Goal: Navigation & Orientation: Find specific page/section

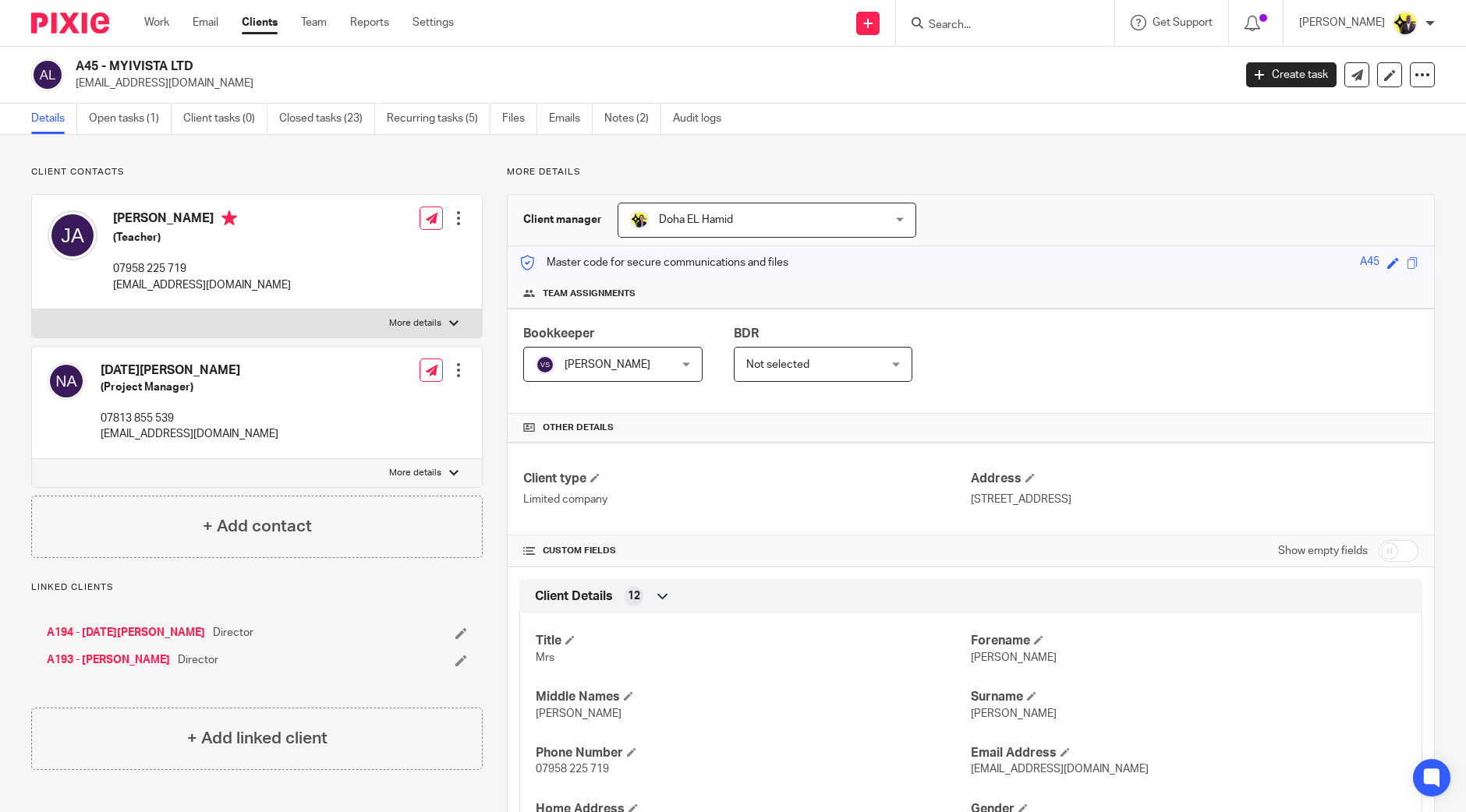
click at [998, 21] on input "Search" at bounding box center [997, 26] width 141 height 14
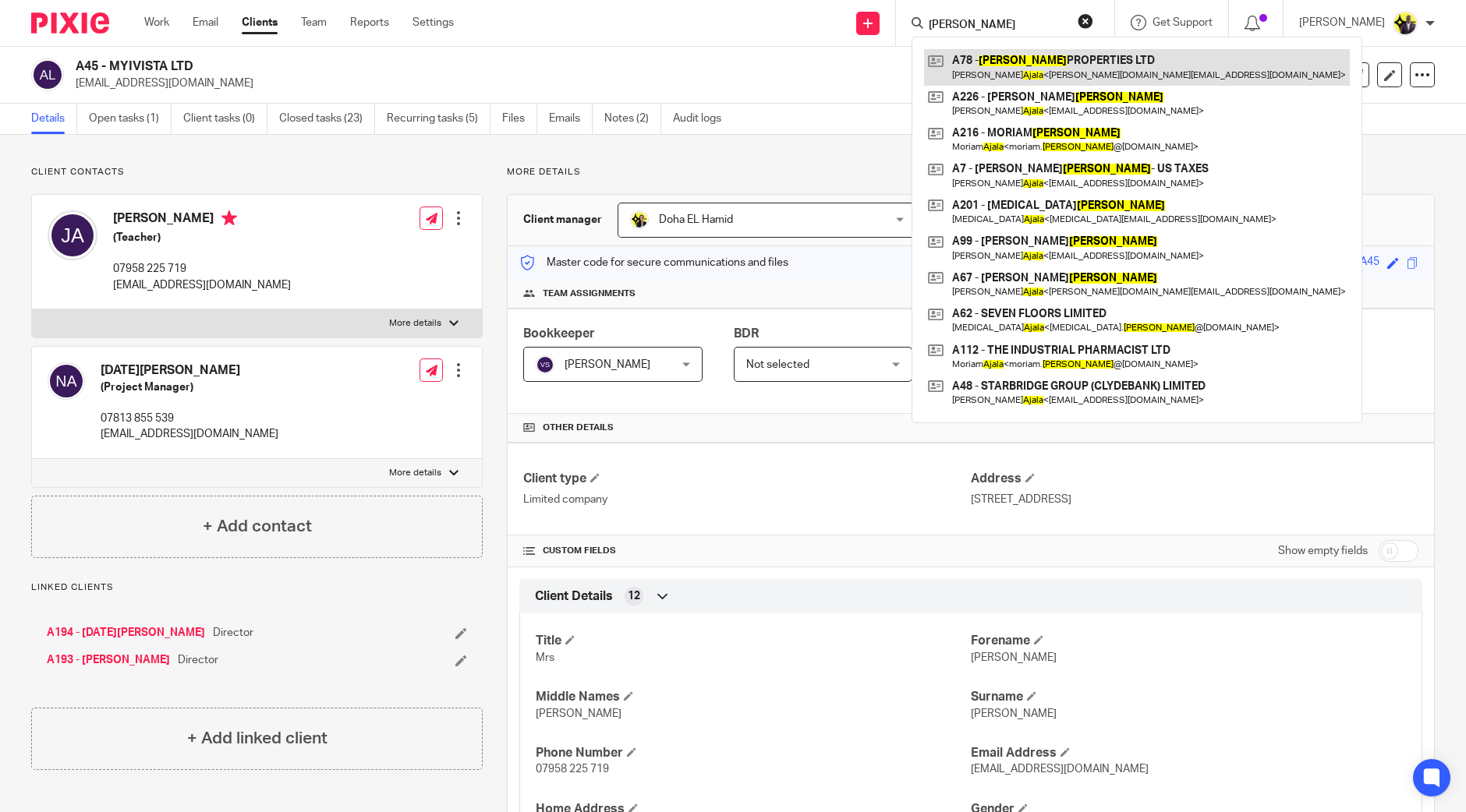
type input "[PERSON_NAME]"
click at [1055, 70] on link at bounding box center [1137, 67] width 426 height 36
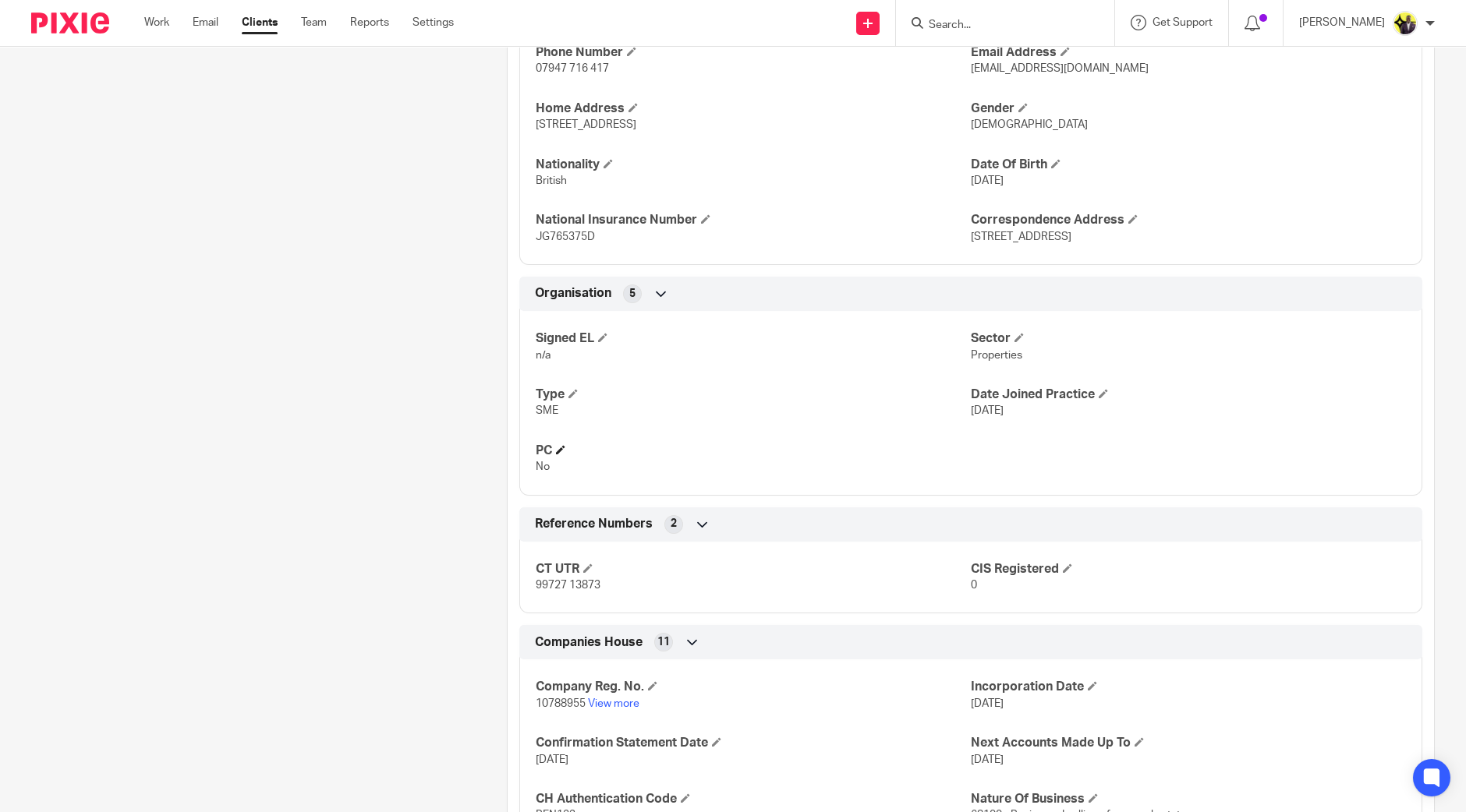
scroll to position [778, 0]
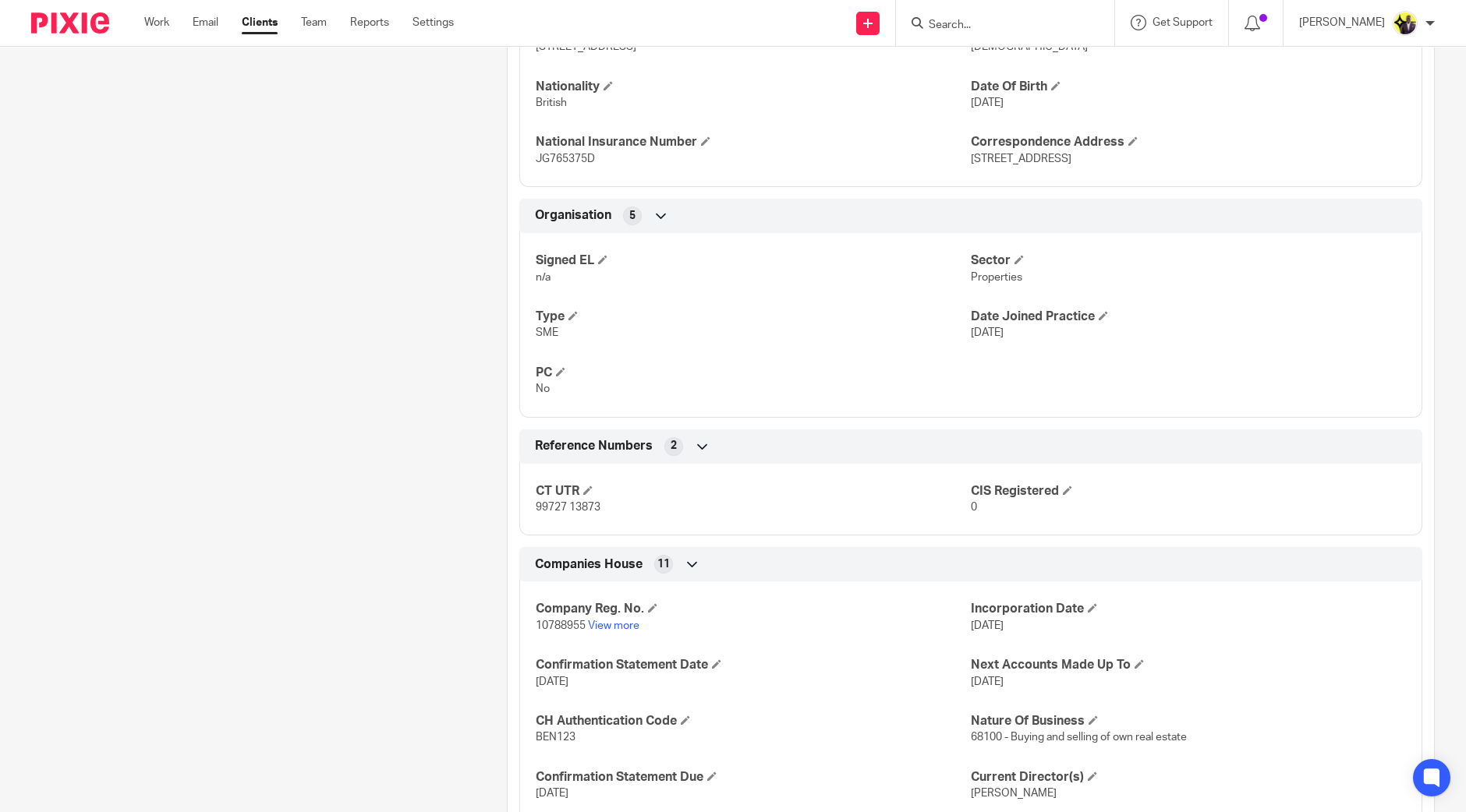
click at [392, 665] on div "Client contacts Benjamin Ajala (Director) 07947 716 417 benjamin.accountant@gma…" at bounding box center [245, 213] width 476 height 1651
